Goal: Information Seeking & Learning: Compare options

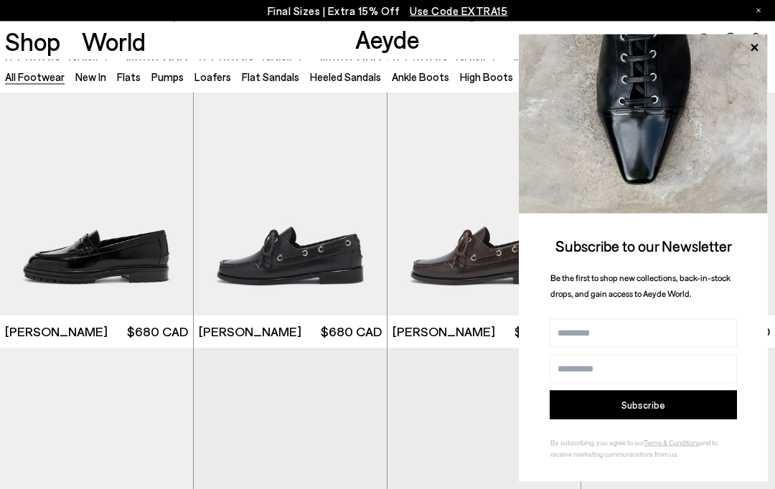
scroll to position [845, 0]
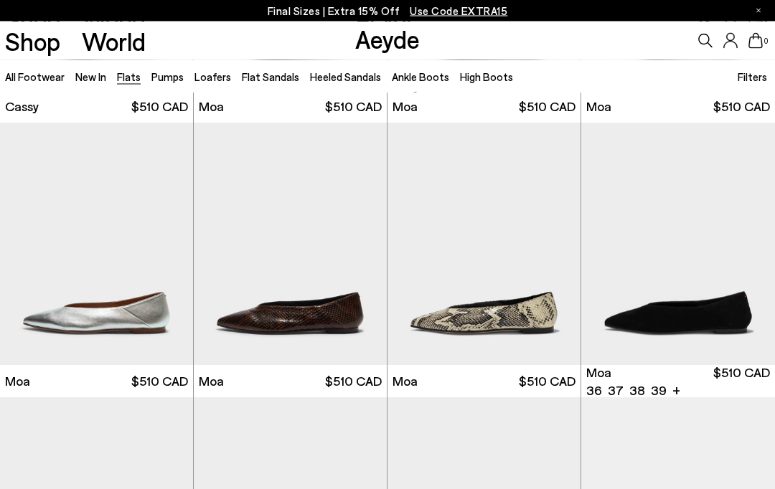
scroll to position [1621, 0]
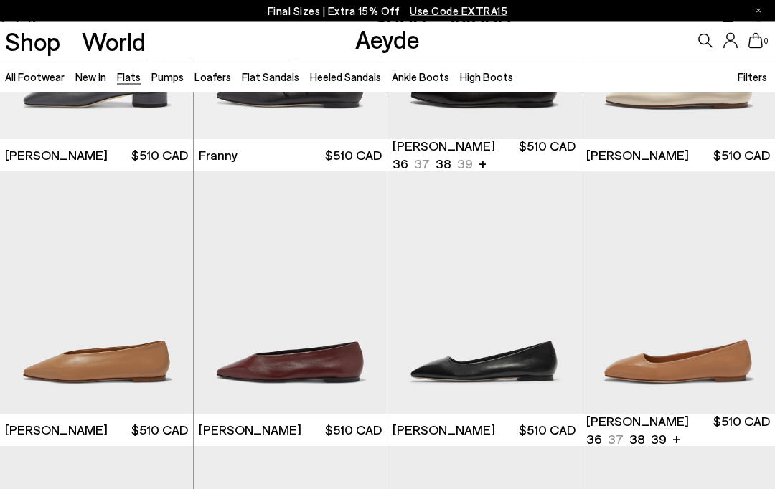
scroll to position [3223, 0]
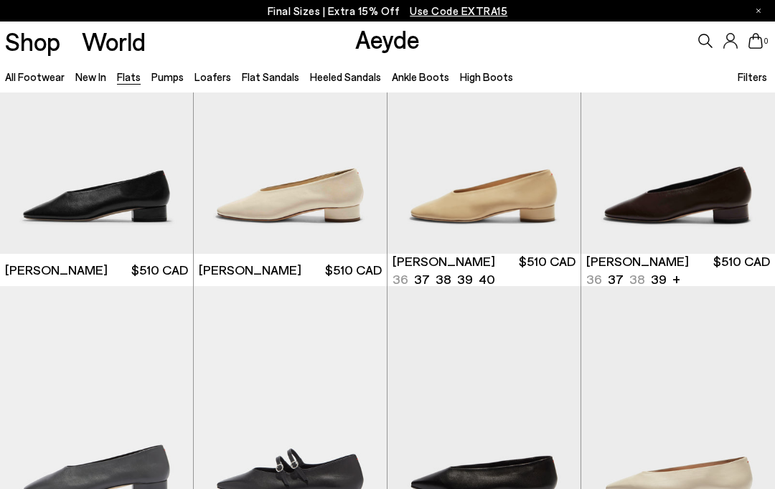
scroll to position [2831, 0]
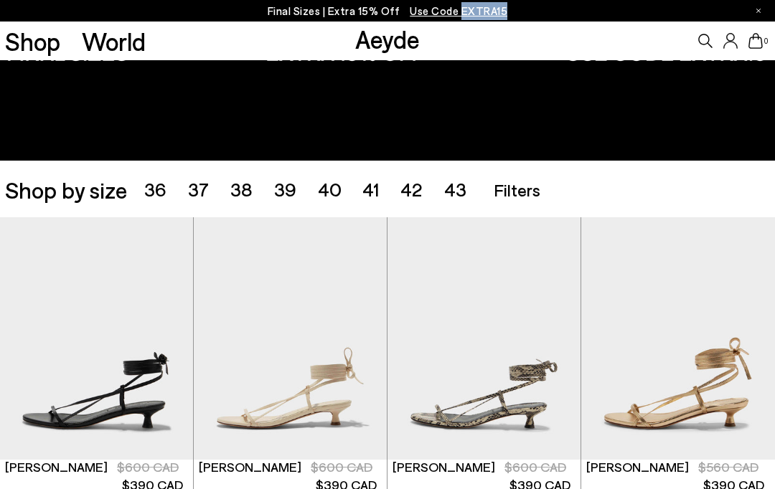
scroll to position [140, 0]
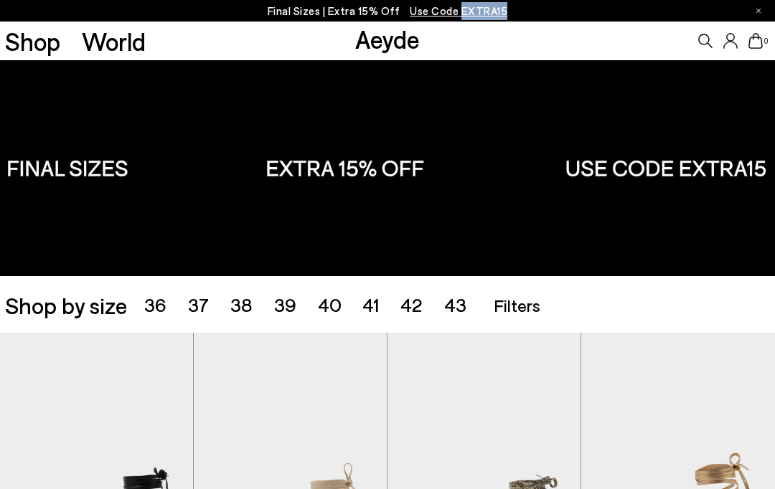
click at [105, 169] on img at bounding box center [387, 168] width 775 height 216
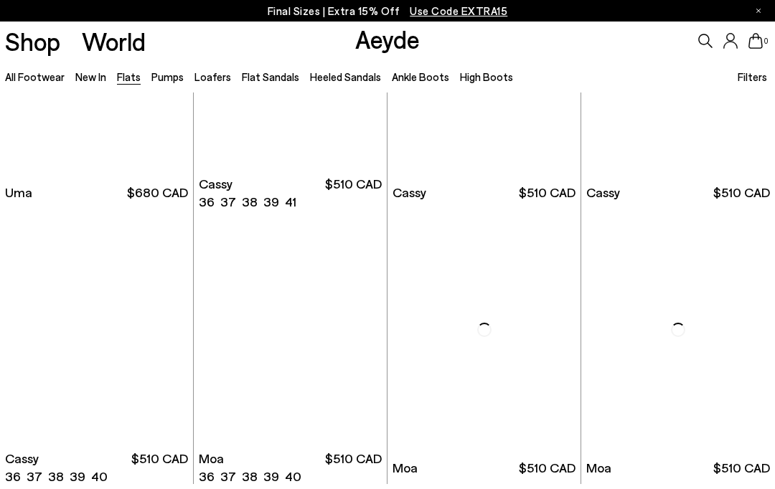
scroll to position [1247, 0]
